Goal: Information Seeking & Learning: Check status

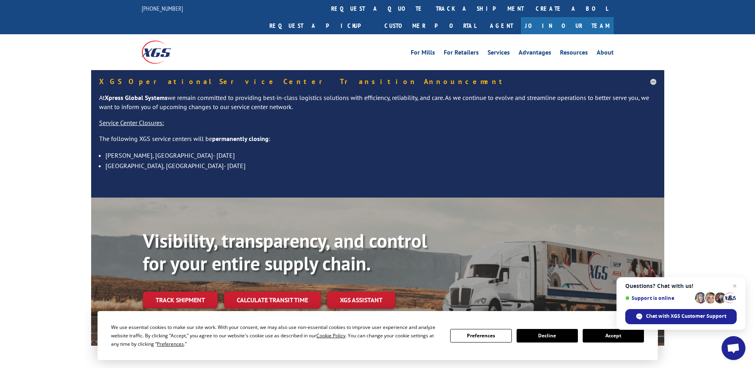
click at [179, 291] on link "Track shipment" at bounding box center [180, 299] width 75 height 17
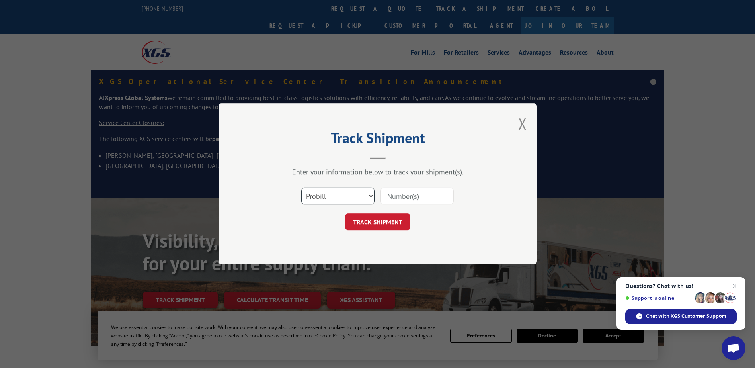
click at [370, 192] on select "Select category... Probill BOL PO" at bounding box center [337, 196] width 73 height 17
select select "bol"
click at [301, 188] on select "Select category... Probill BOL PO" at bounding box center [337, 196] width 73 height 17
click at [372, 195] on select "Select category... Probill BOL PO" at bounding box center [337, 196] width 73 height 17
click at [398, 194] on input at bounding box center [417, 196] width 73 height 17
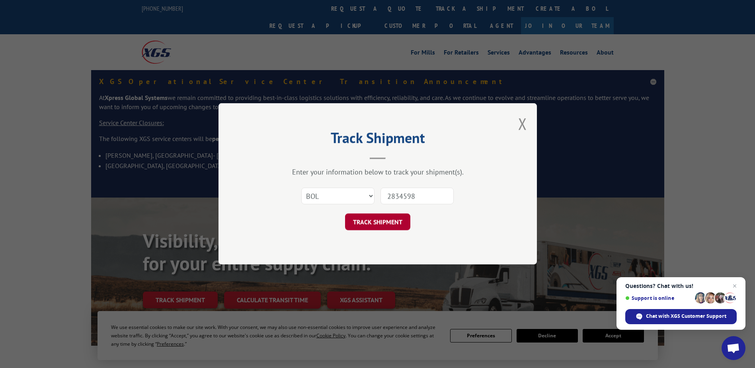
type input "2834598"
click at [372, 216] on button "TRACK SHIPMENT" at bounding box center [377, 222] width 65 height 17
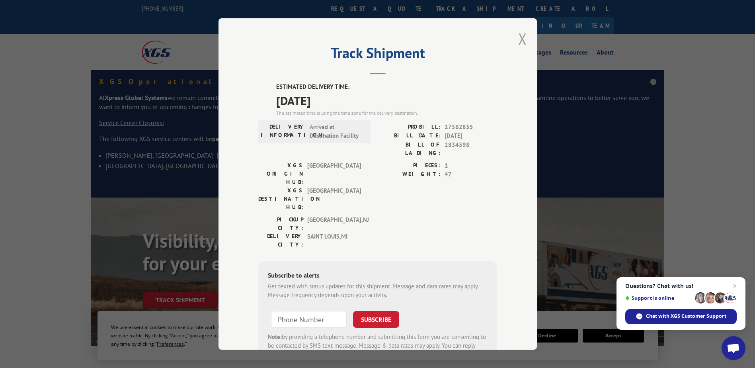
click at [518, 35] on button "Close modal" at bounding box center [522, 38] width 9 height 21
